Goal: Task Accomplishment & Management: Use online tool/utility

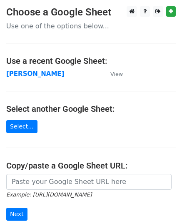
click at [31, 73] on strong "[PERSON_NAME]" at bounding box center [35, 73] width 58 height 7
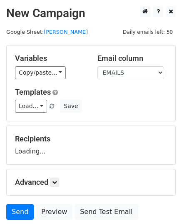
click at [37, 98] on div "Templates Load... Get your Logo done in just £7. Get your Logo done in just £7.…" at bounding box center [91, 99] width 165 height 25
click at [40, 105] on link "Load..." at bounding box center [31, 106] width 32 height 13
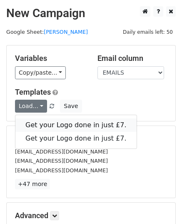
click at [70, 118] on link "Get your Logo done in just £7." at bounding box center [75, 124] width 121 height 13
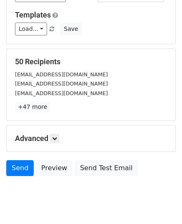
scroll to position [98, 0]
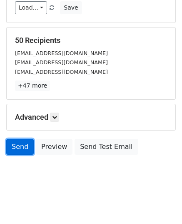
click at [22, 147] on link "Send" at bounding box center [19, 147] width 27 height 16
